Goal: Information Seeking & Learning: Check status

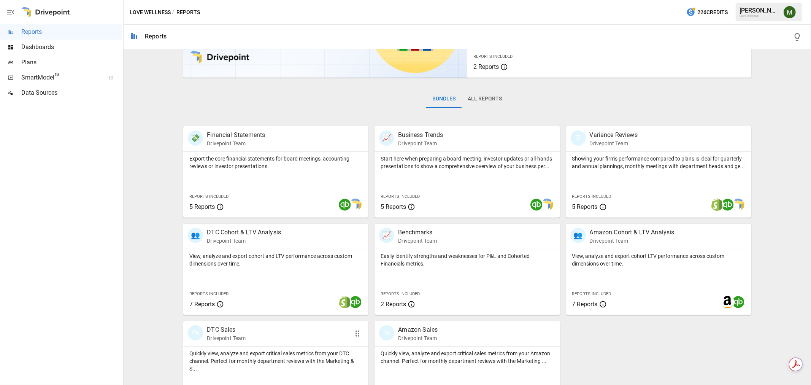
scroll to position [107, 0]
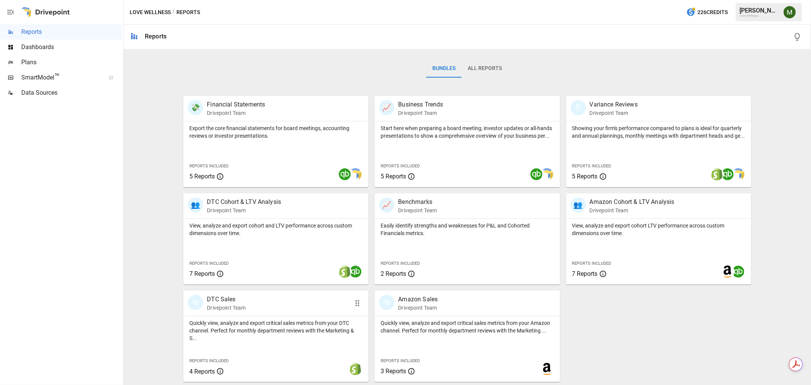
click at [228, 298] on p "DTC Sales" at bounding box center [226, 299] width 39 height 9
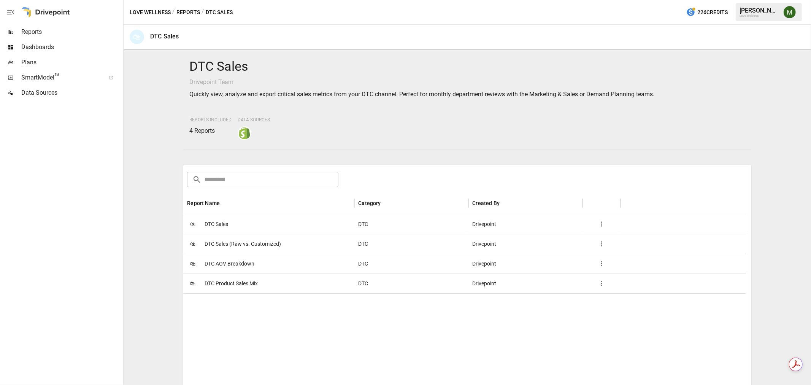
click at [219, 225] on span "DTC Sales" at bounding box center [216, 223] width 24 height 19
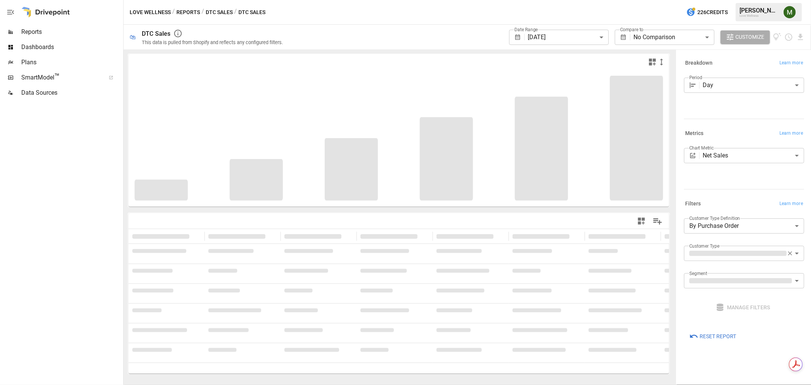
click at [214, 10] on button "DTC Sales" at bounding box center [219, 13] width 27 height 10
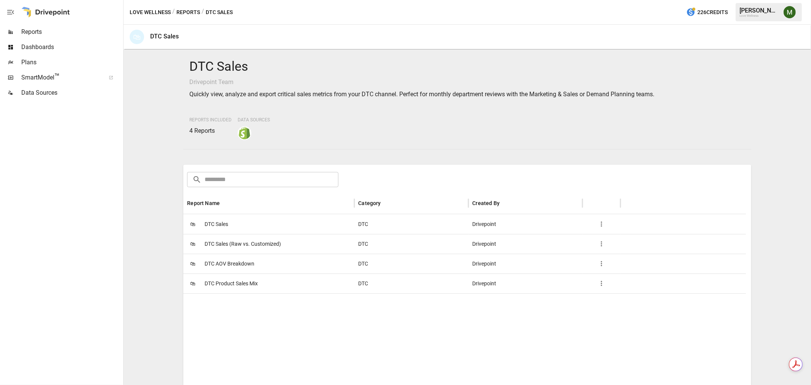
click at [223, 283] on span "DTC Product Sales Mix" at bounding box center [230, 283] width 53 height 19
